Goal: Transaction & Acquisition: Purchase product/service

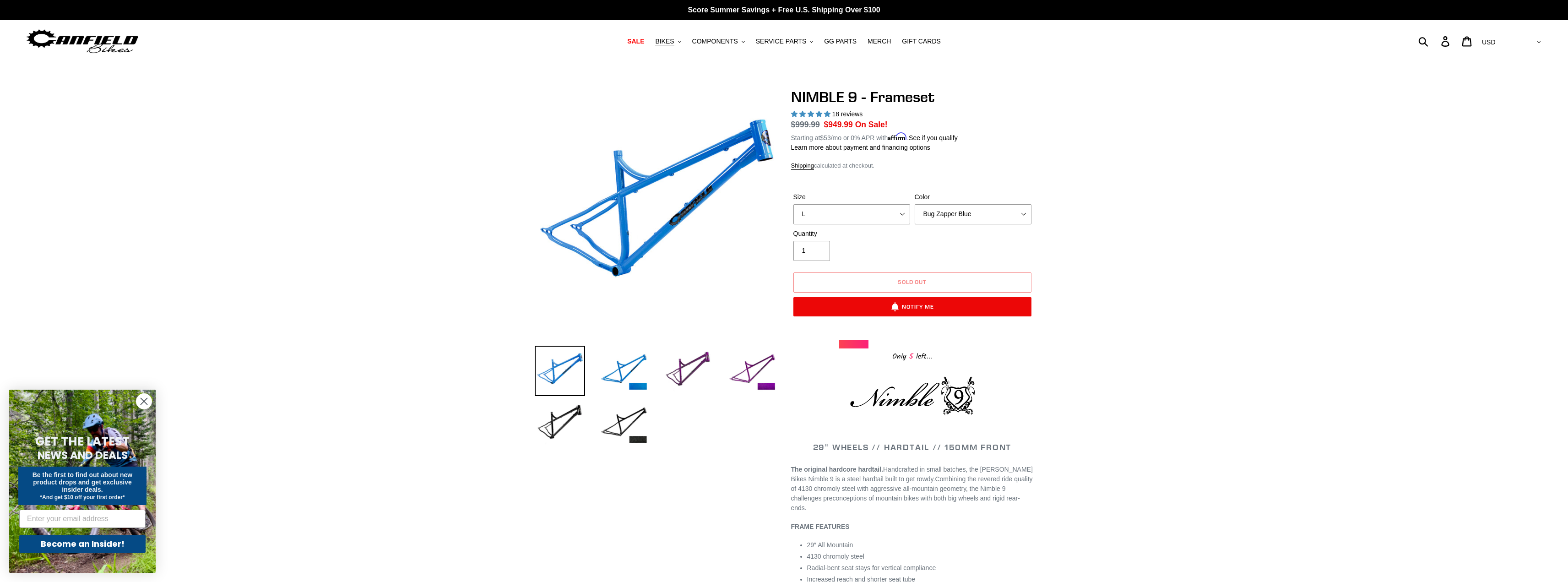
select select "L"
select select "highest-rating"
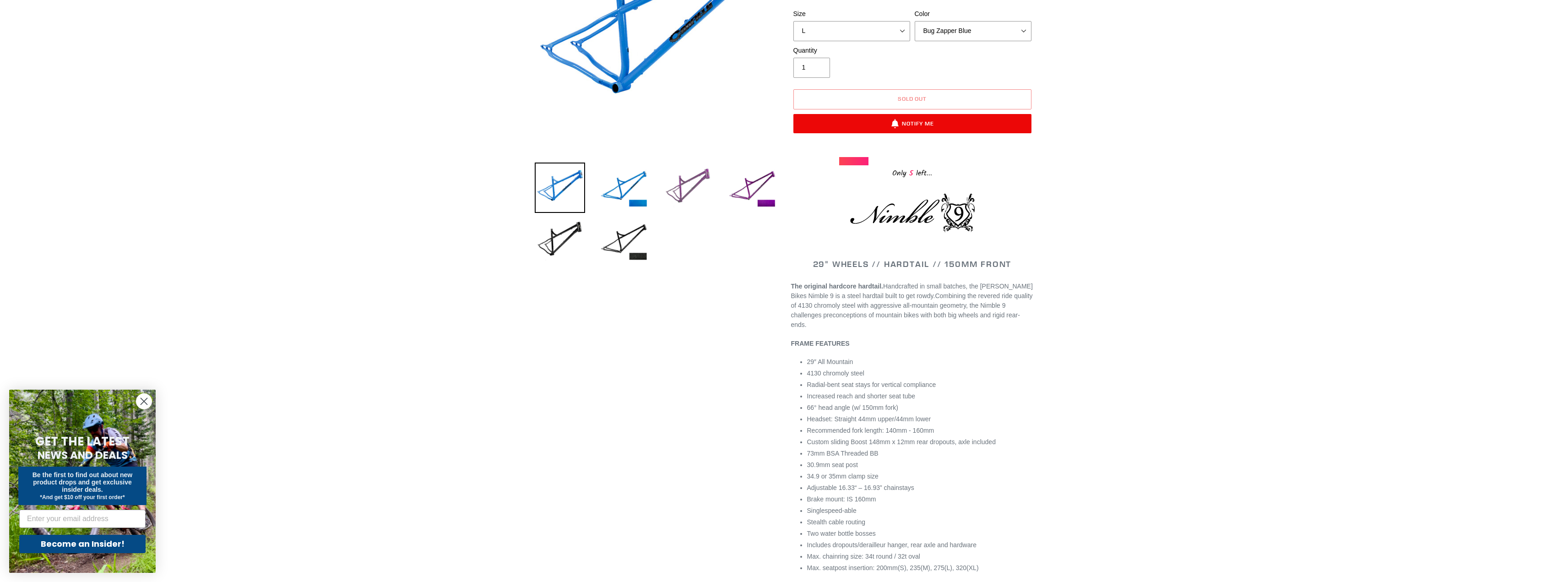
click at [693, 186] on img at bounding box center [688, 188] width 51 height 51
